Goal: Task Accomplishment & Management: Manage account settings

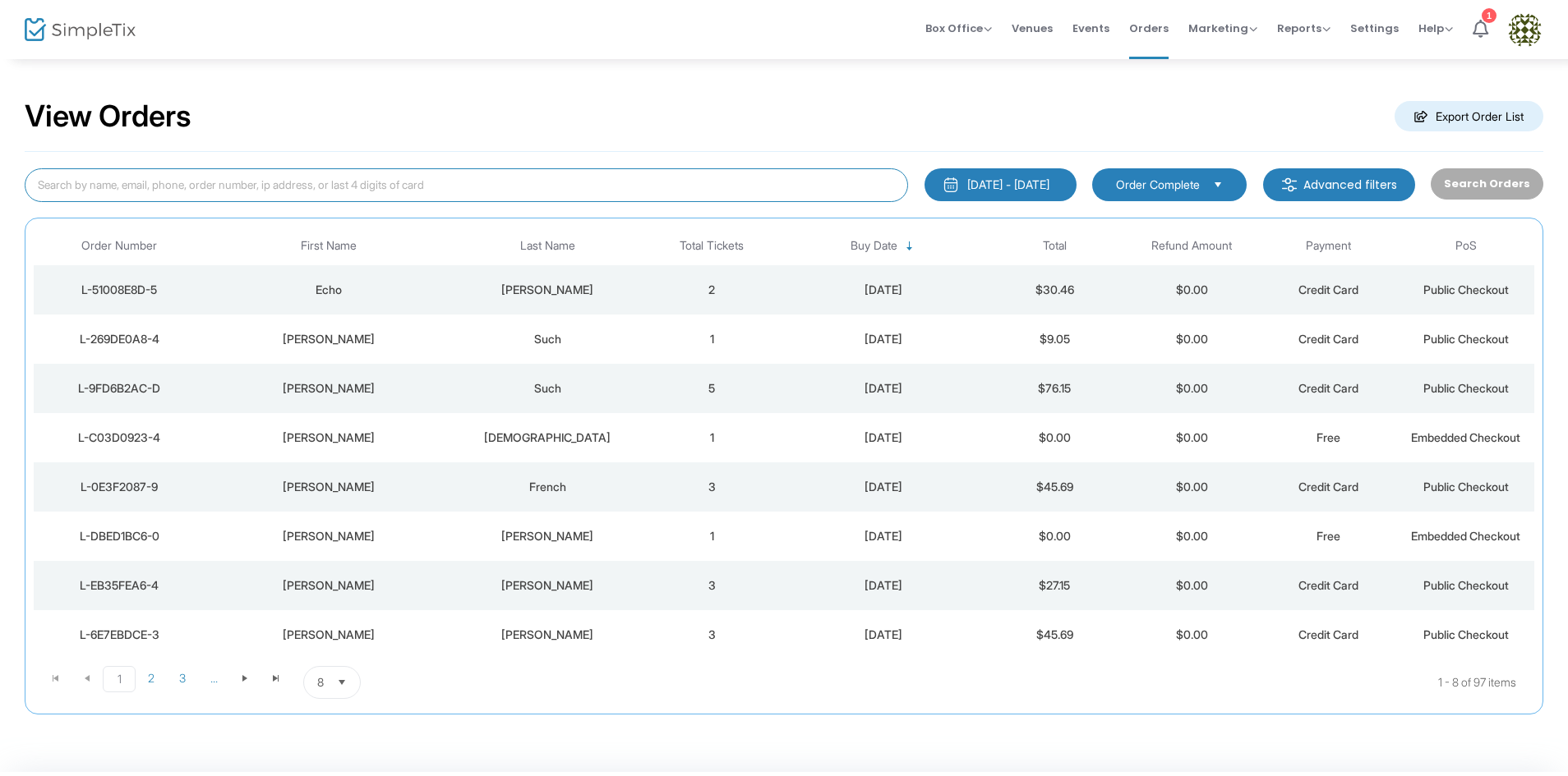
click at [584, 182] on input at bounding box center [466, 185] width 884 height 34
type input "lori"
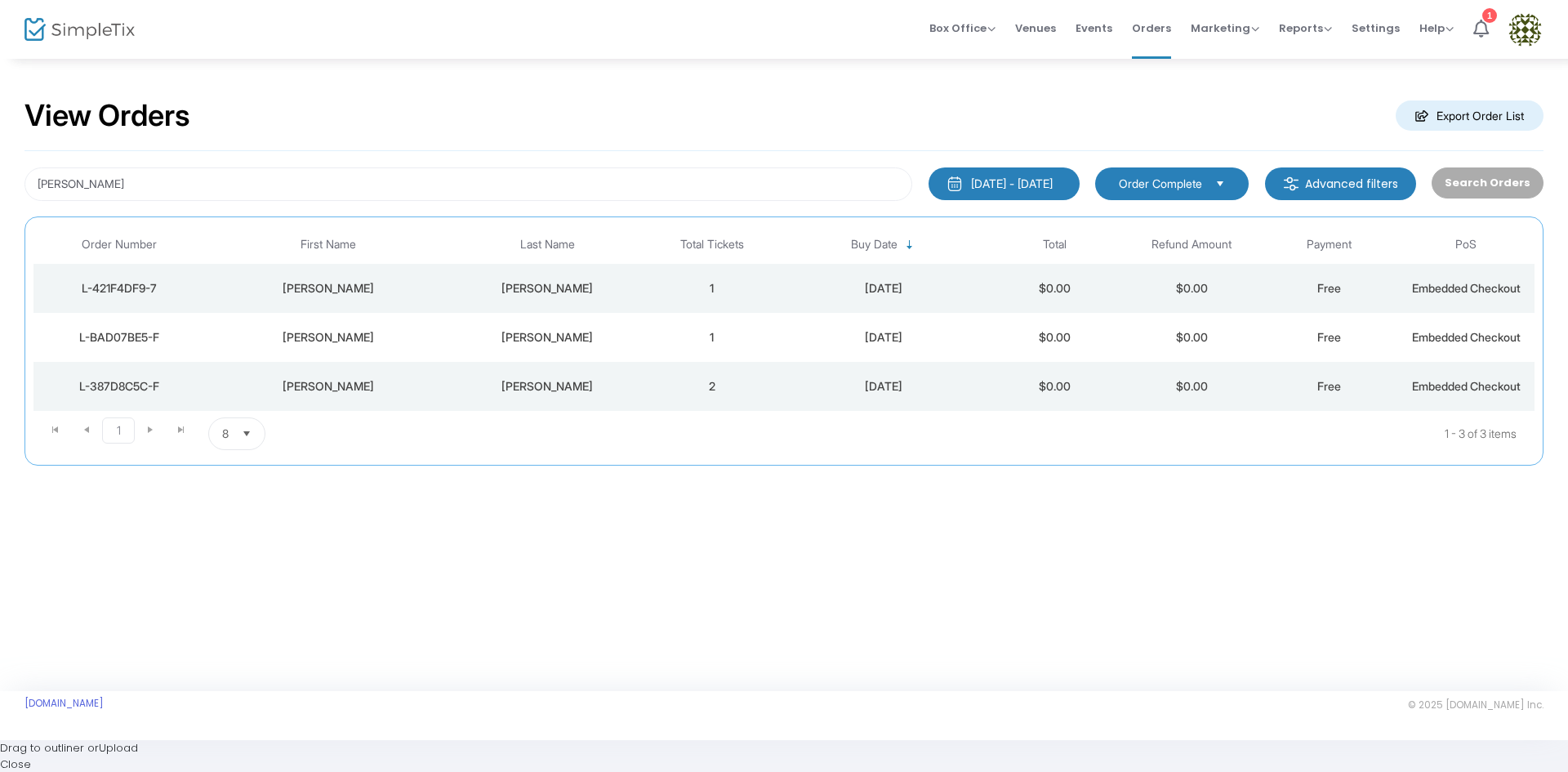
click at [558, 286] on div "[PERSON_NAME]" at bounding box center [547, 288] width 184 height 17
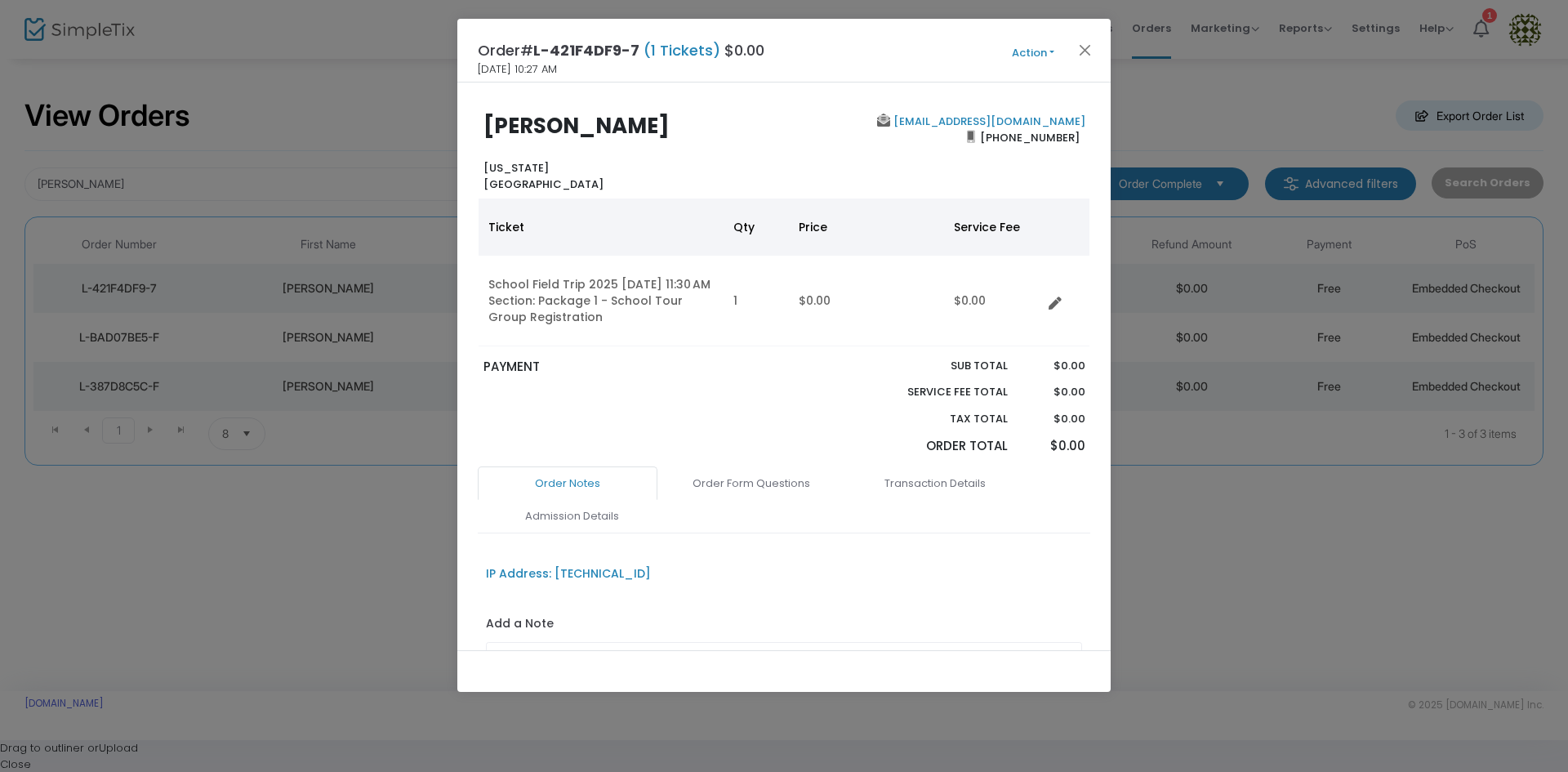
click at [1043, 52] on button "Action" at bounding box center [1032, 53] width 98 height 18
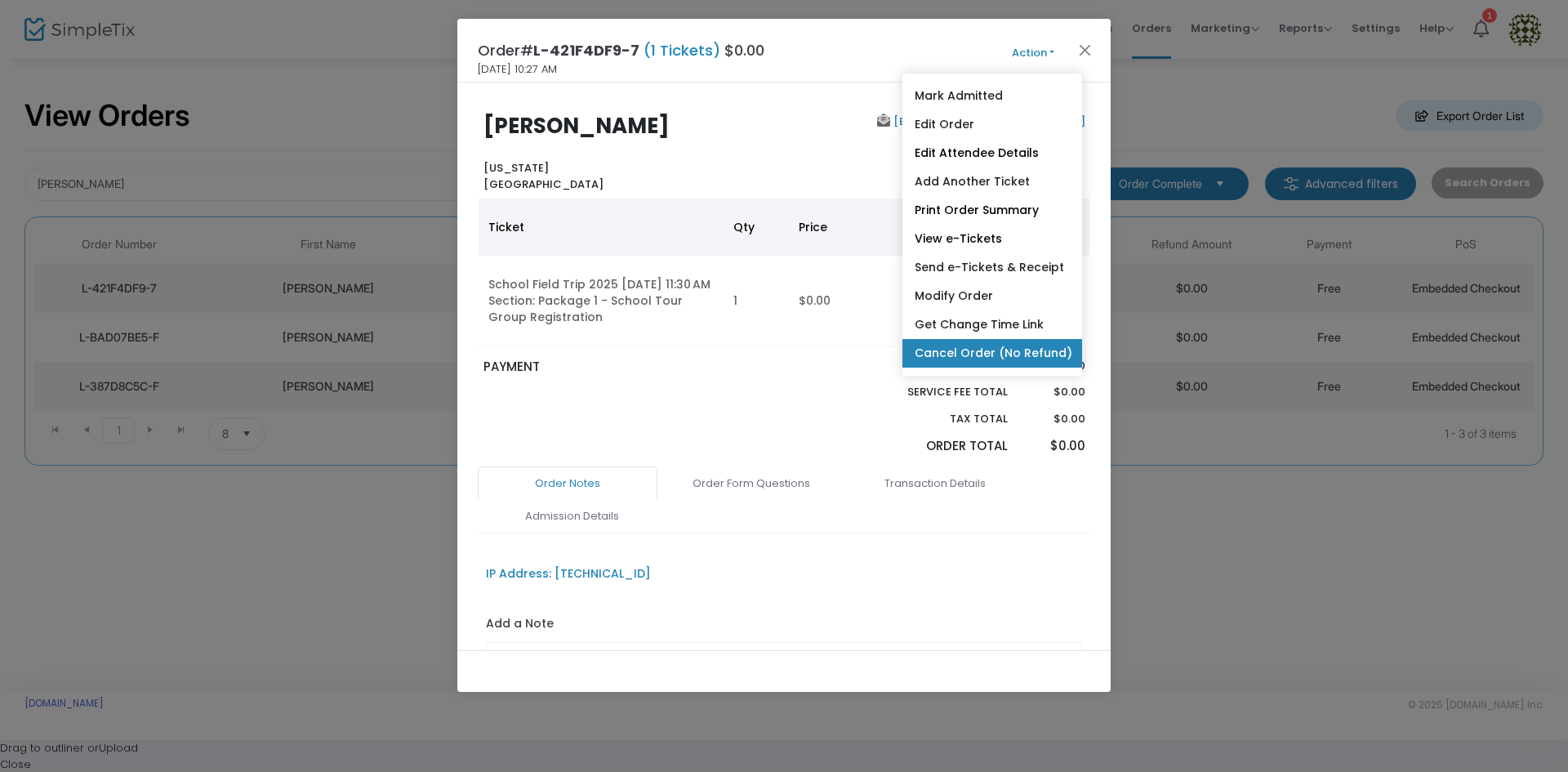
click at [970, 352] on link "Cancel Order (No Refund)" at bounding box center [993, 353] width 180 height 28
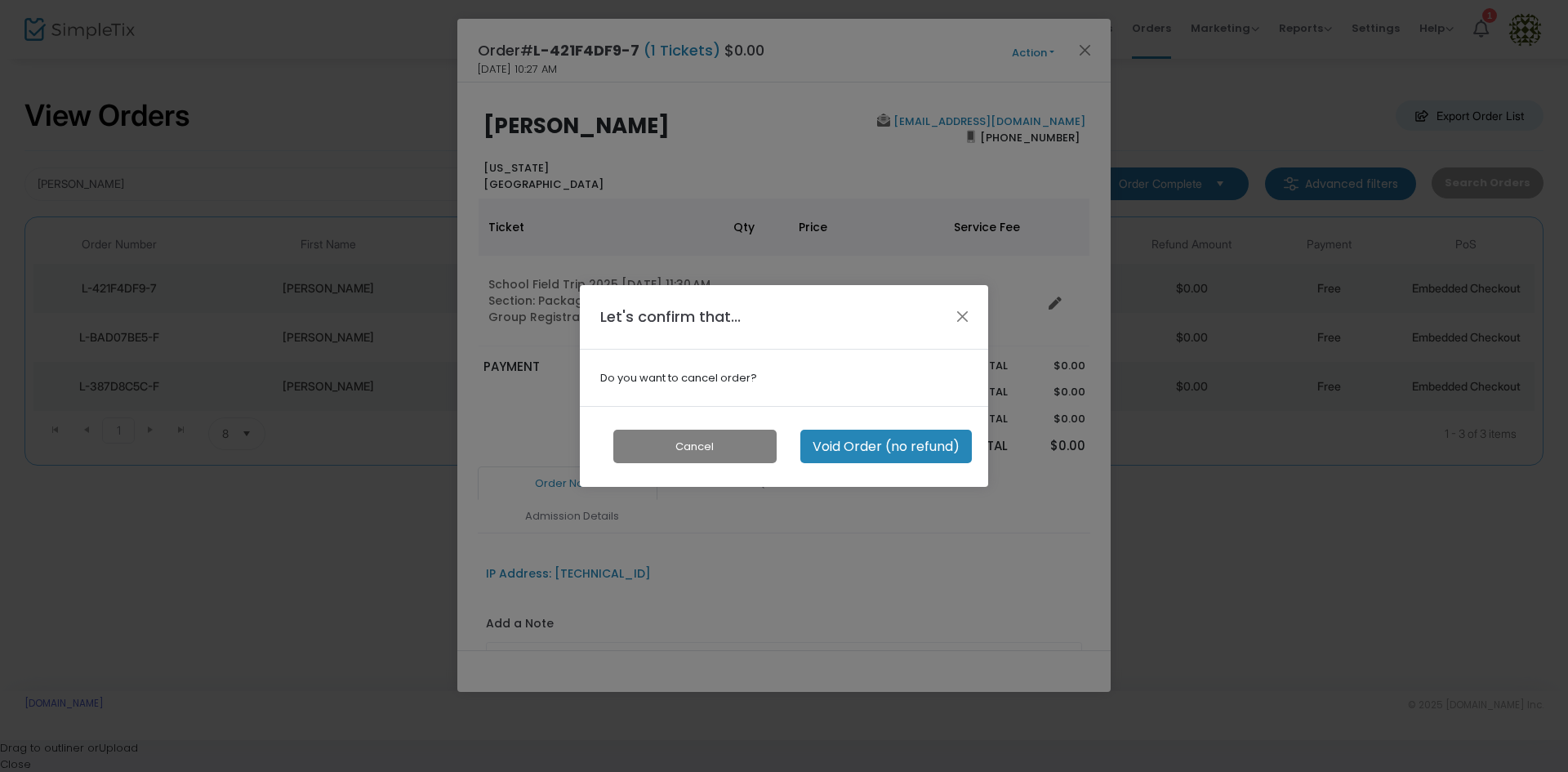
click at [851, 447] on button "Void Order (no refund)" at bounding box center [886, 447] width 172 height 33
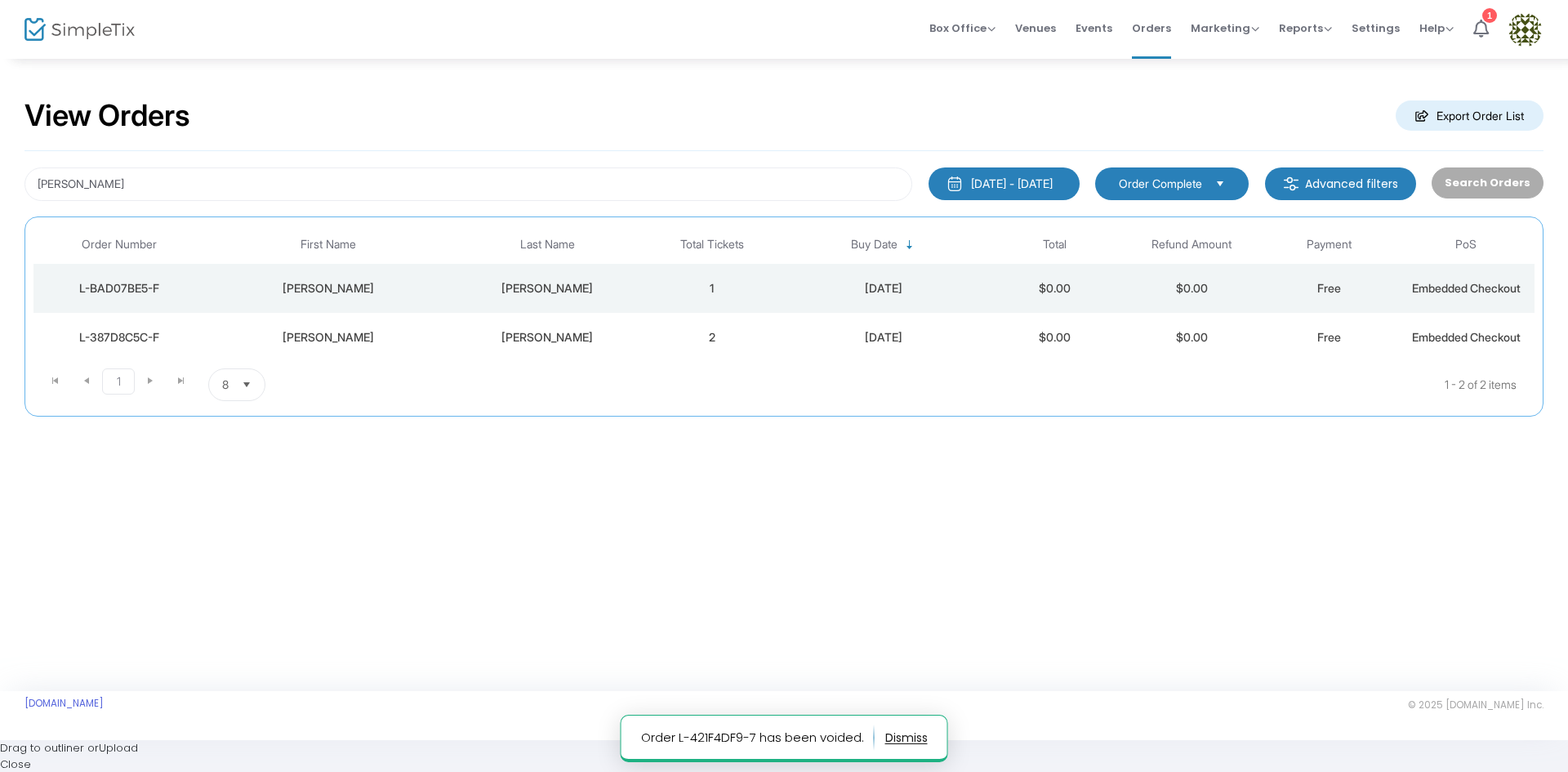
click at [532, 342] on div "[PERSON_NAME]" at bounding box center [547, 338] width 184 height 17
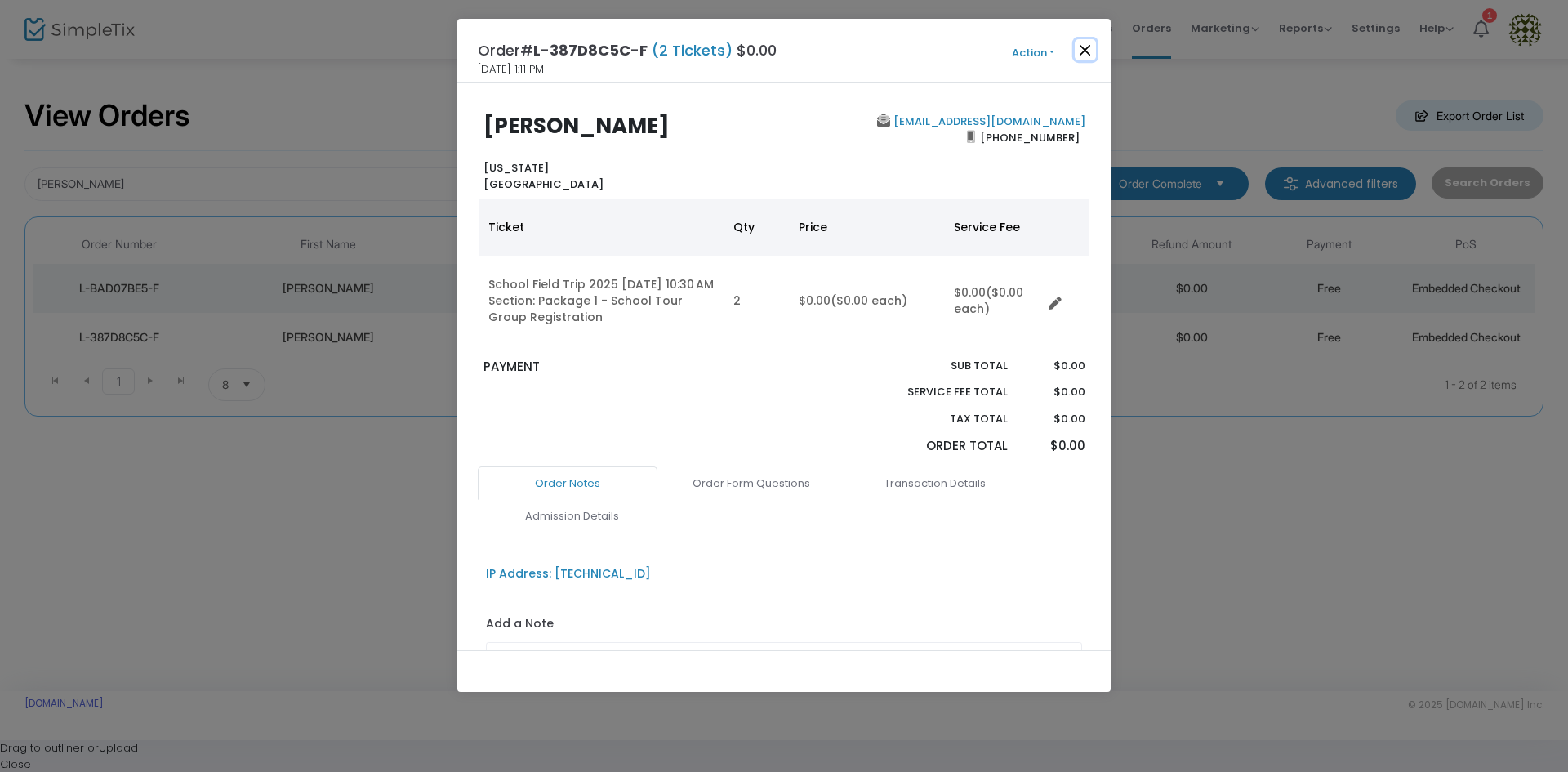
click at [1083, 50] on button "Close" at bounding box center [1085, 50] width 21 height 21
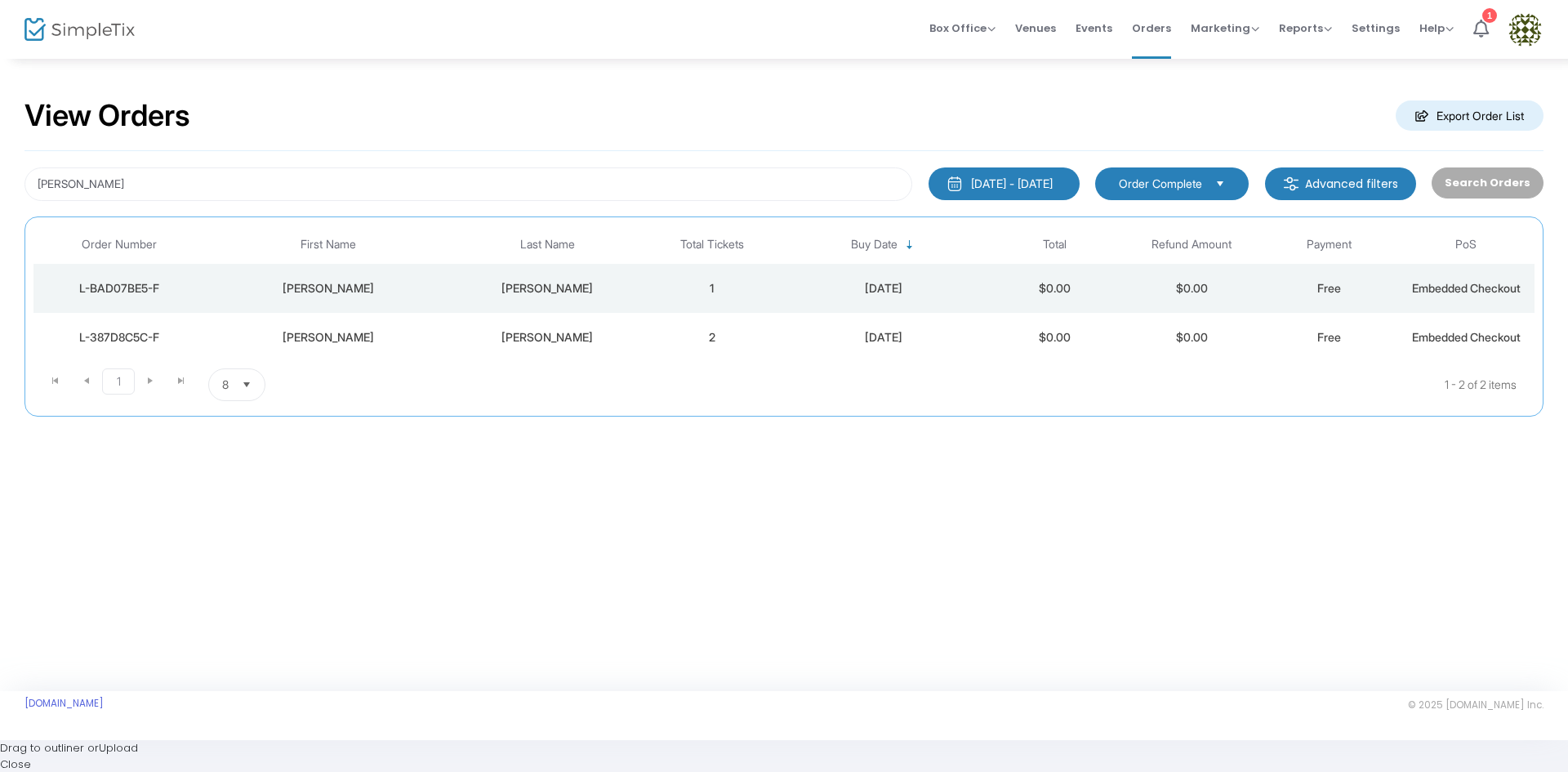
click at [527, 287] on div "[PERSON_NAME]" at bounding box center [547, 288] width 184 height 17
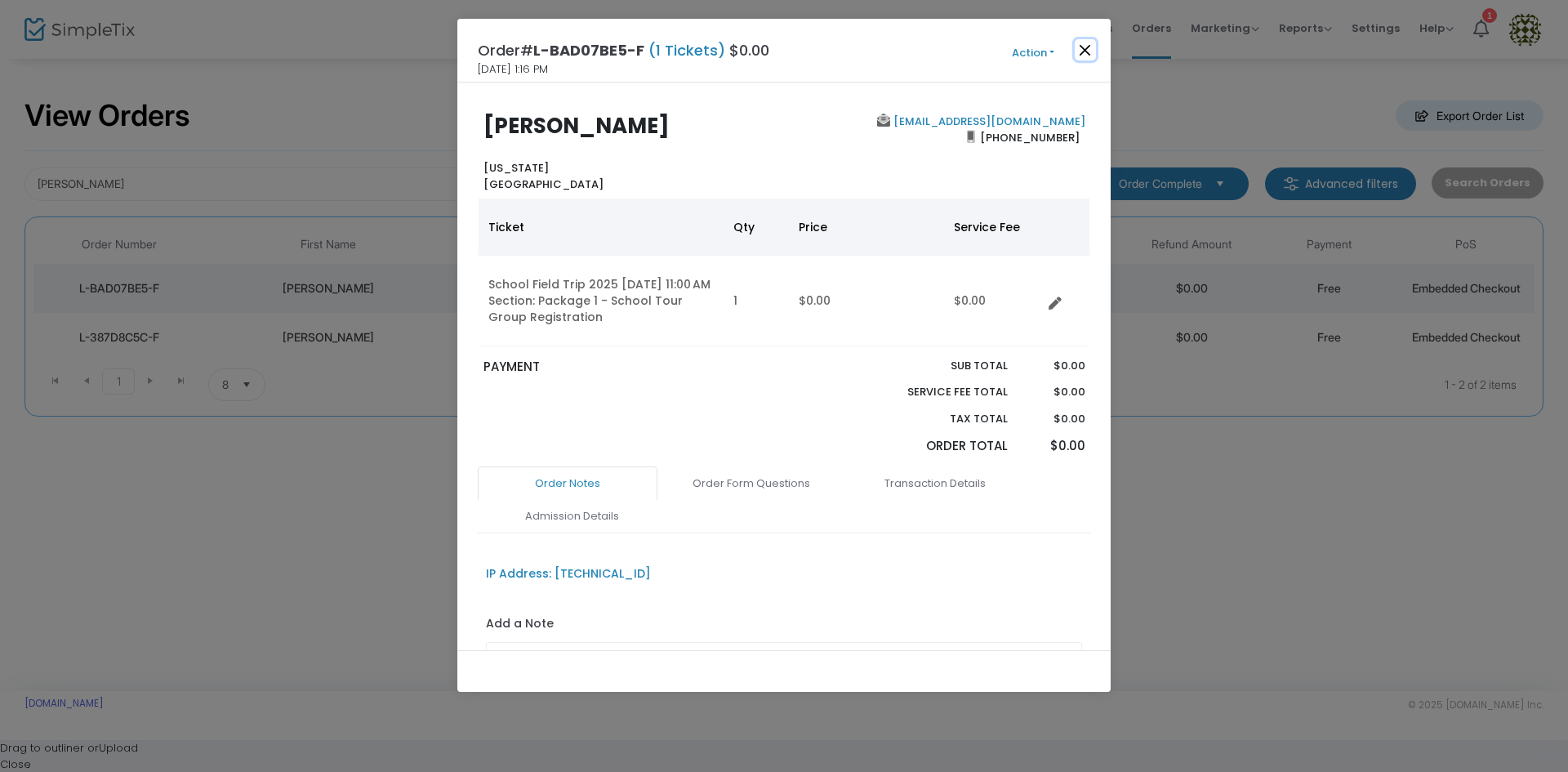
click at [1086, 48] on button "Close" at bounding box center [1085, 50] width 21 height 21
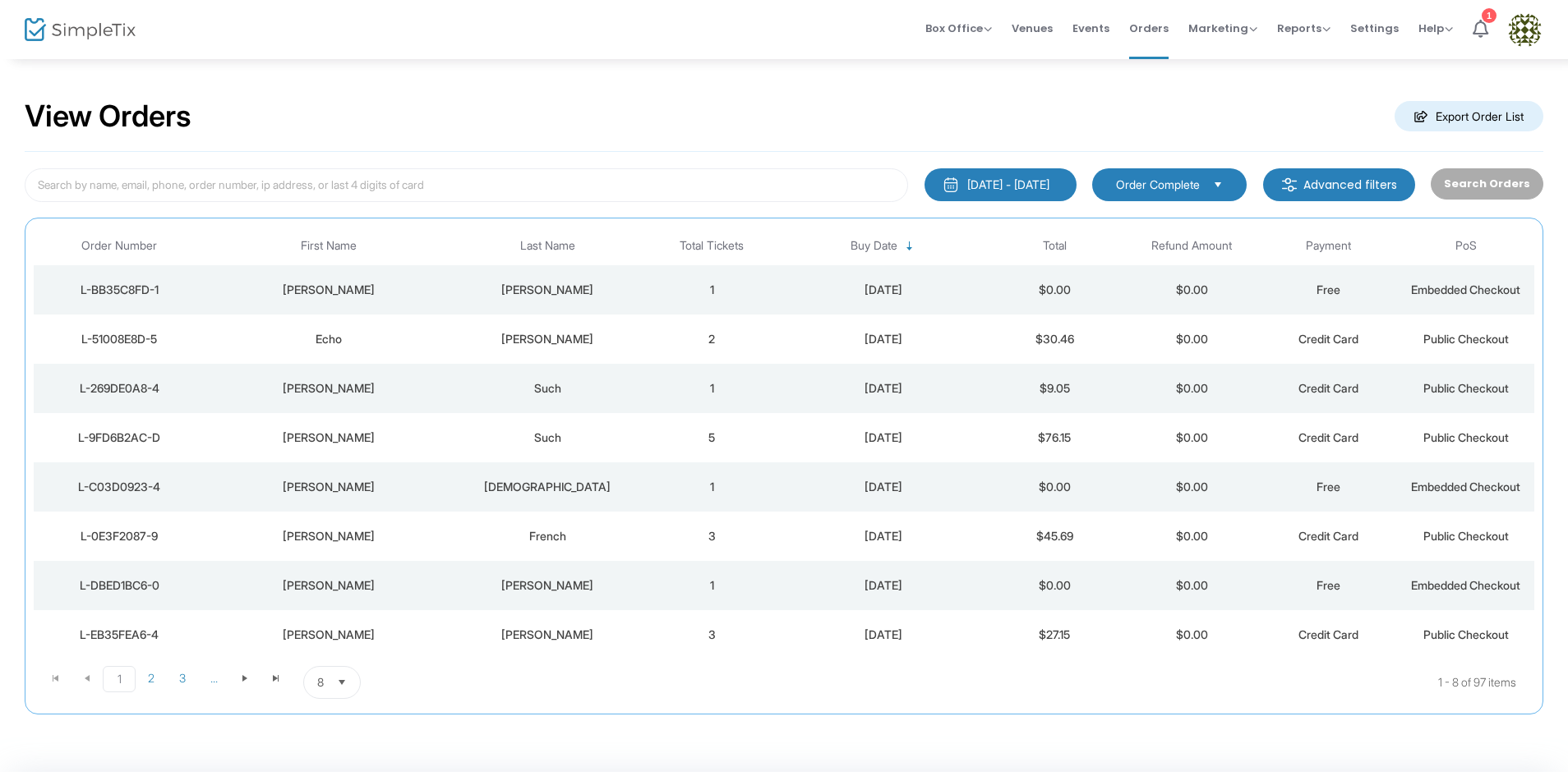
click at [605, 294] on div "[PERSON_NAME]" at bounding box center [548, 290] width 183 height 17
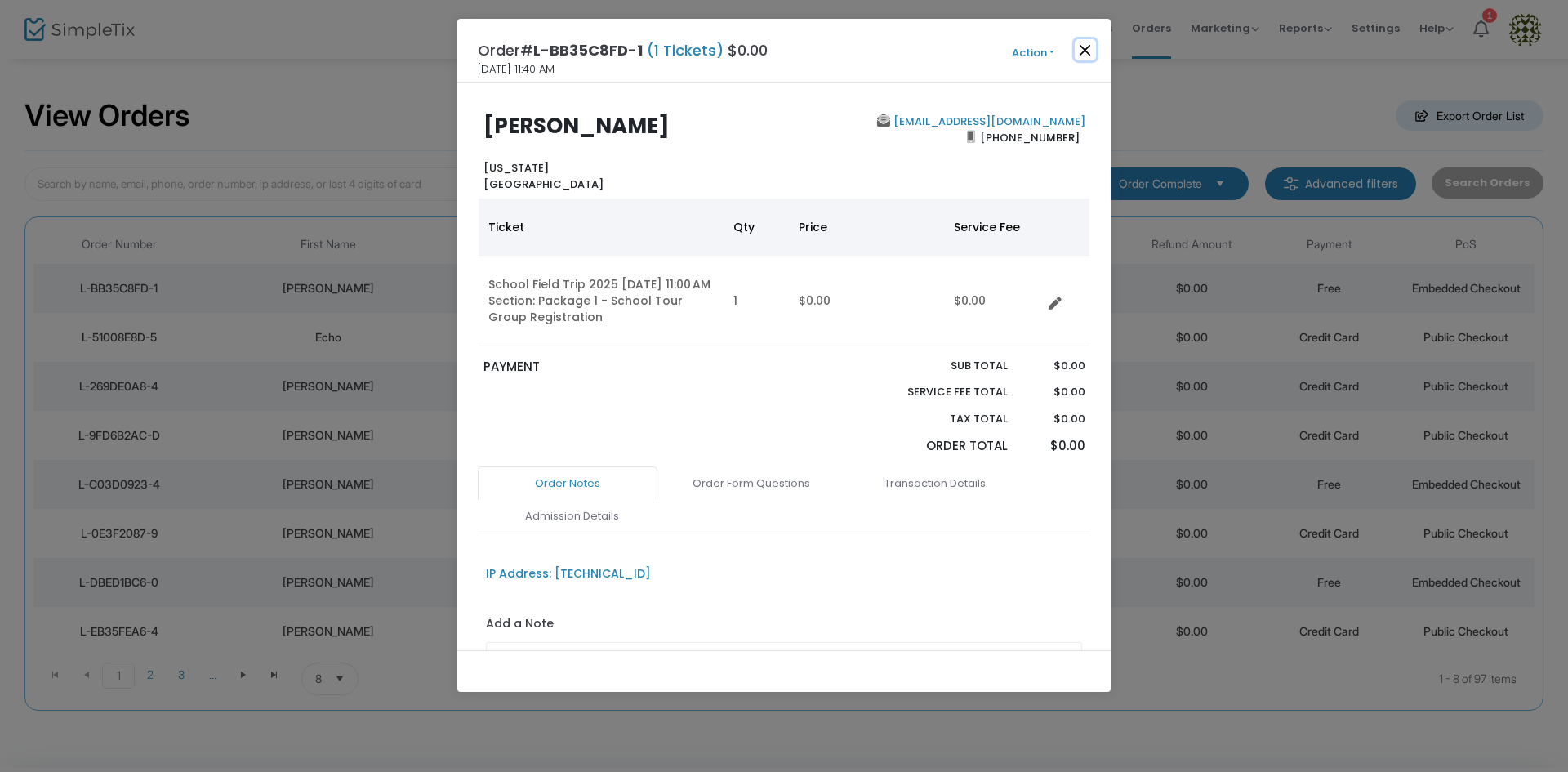
click at [1087, 52] on button "Close" at bounding box center [1085, 50] width 21 height 21
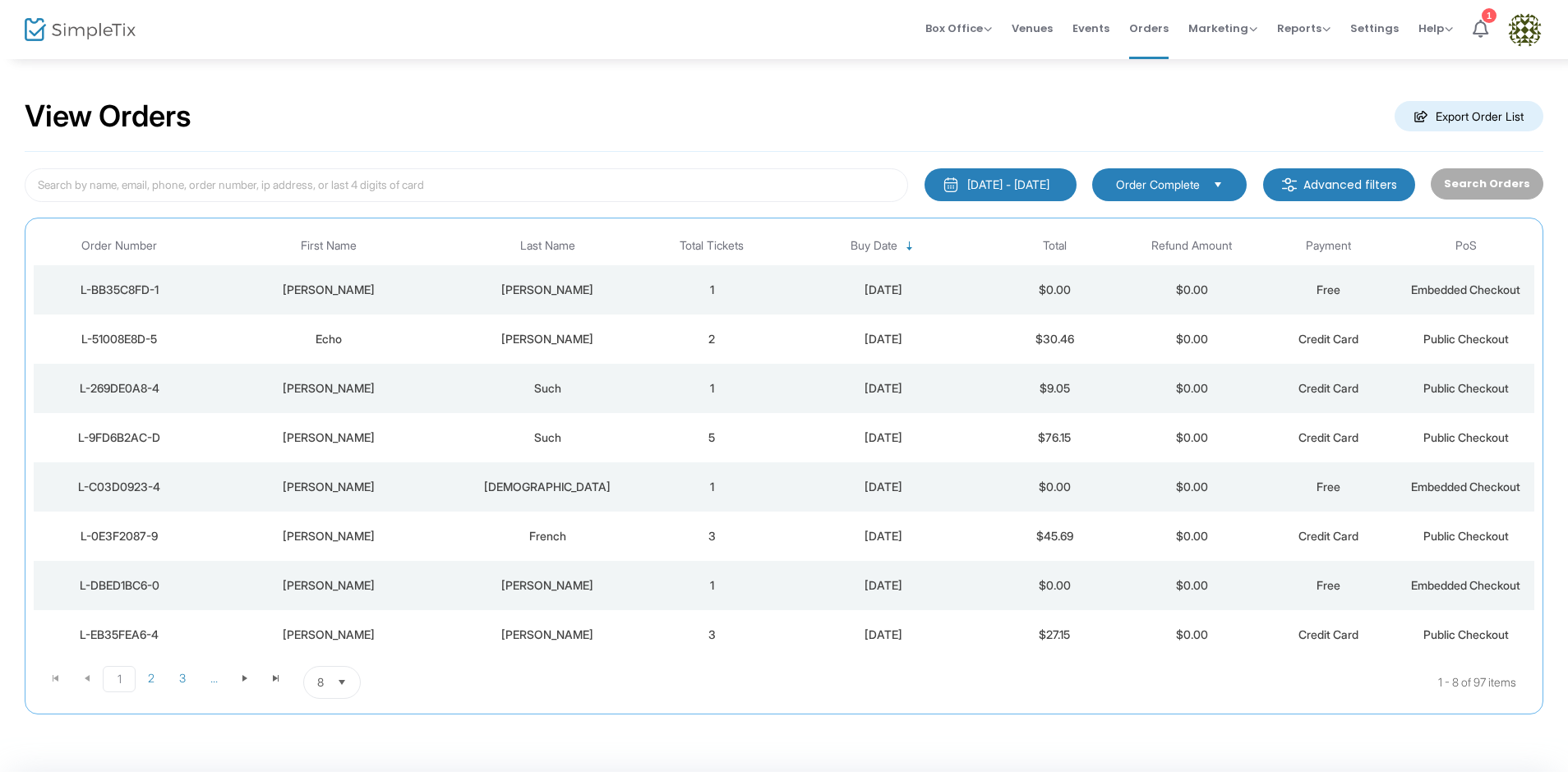
click at [1092, 31] on span "Events" at bounding box center [1091, 27] width 37 height 42
